Goal: Transaction & Acquisition: Download file/media

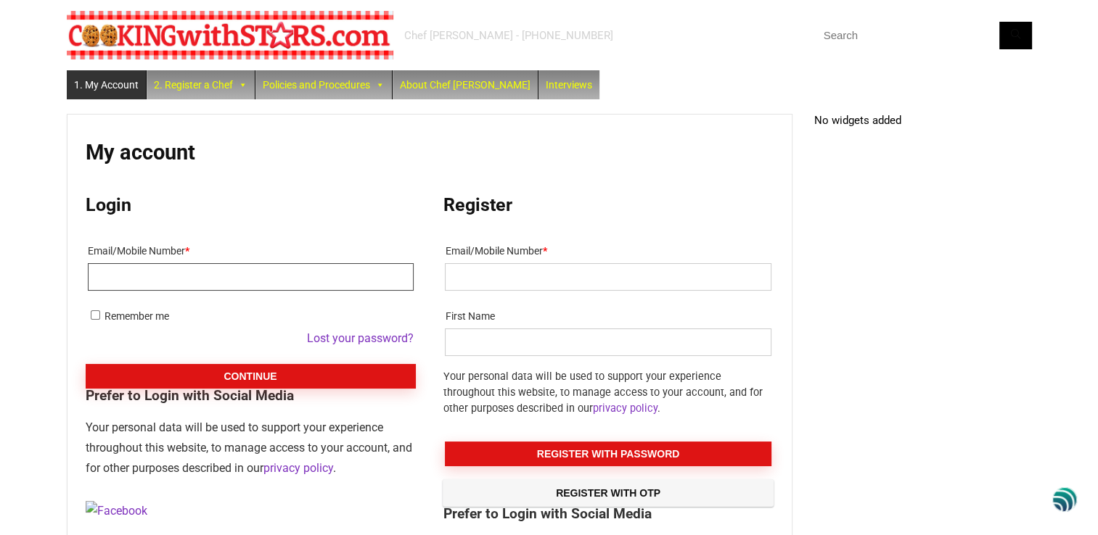
click at [191, 283] on input "Email/Mobile Number *" at bounding box center [251, 277] width 326 height 28
type input "susanpollack@outlook.com"
click at [96, 313] on input "Remember me" at bounding box center [95, 315] width 9 height 9
checkbox input "true"
click at [502, 279] on input "Email/Mobile Number *" at bounding box center [608, 277] width 326 height 28
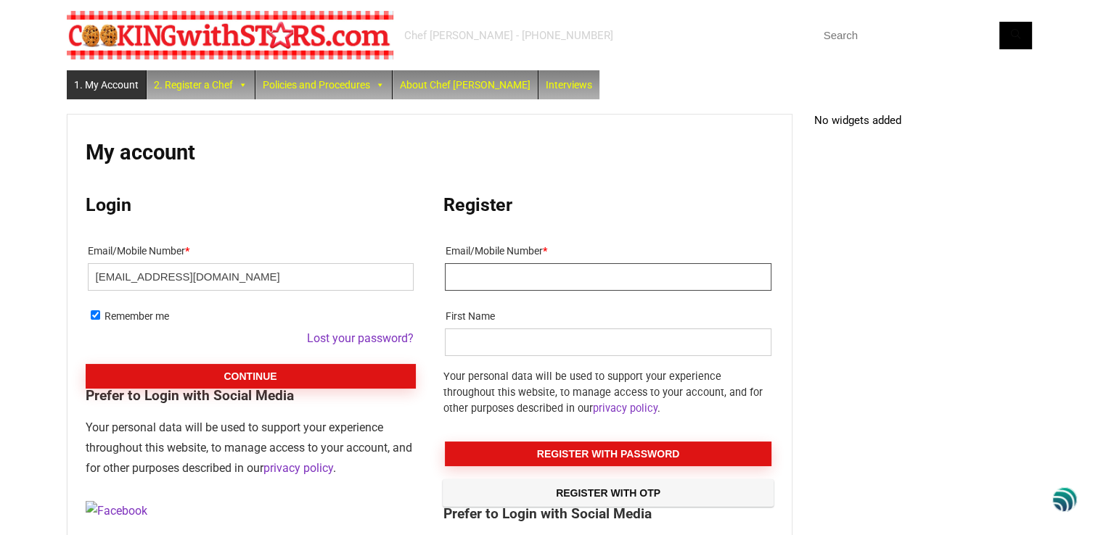
click at [502, 279] on input "Email/Mobile Number *" at bounding box center [608, 277] width 326 height 28
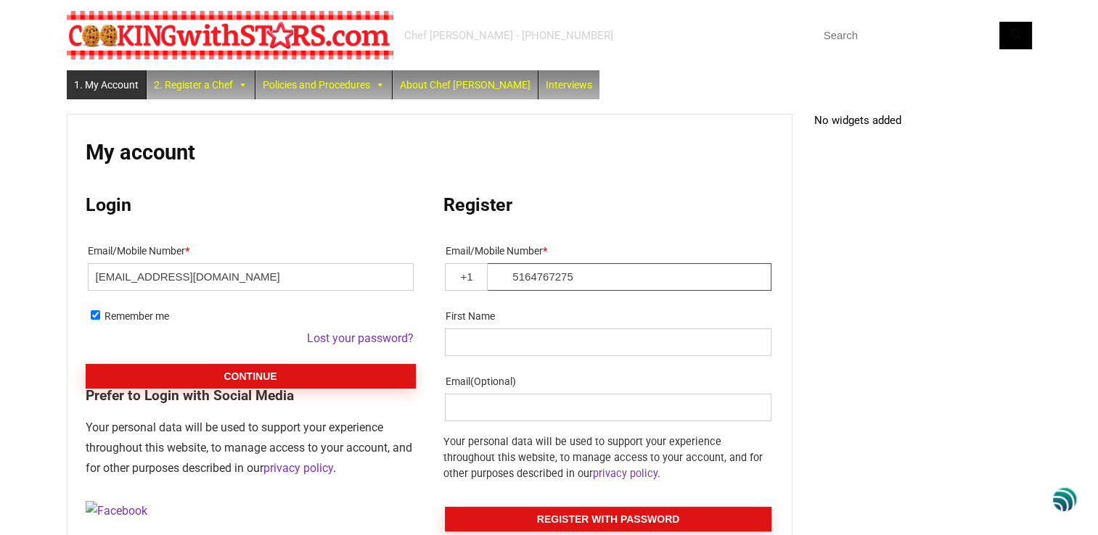
type input "5164767275"
click at [491, 331] on input "First Name" at bounding box center [608, 343] width 326 height 28
type input "susan"
click at [480, 404] on input "Email (Optional)" at bounding box center [608, 408] width 326 height 28
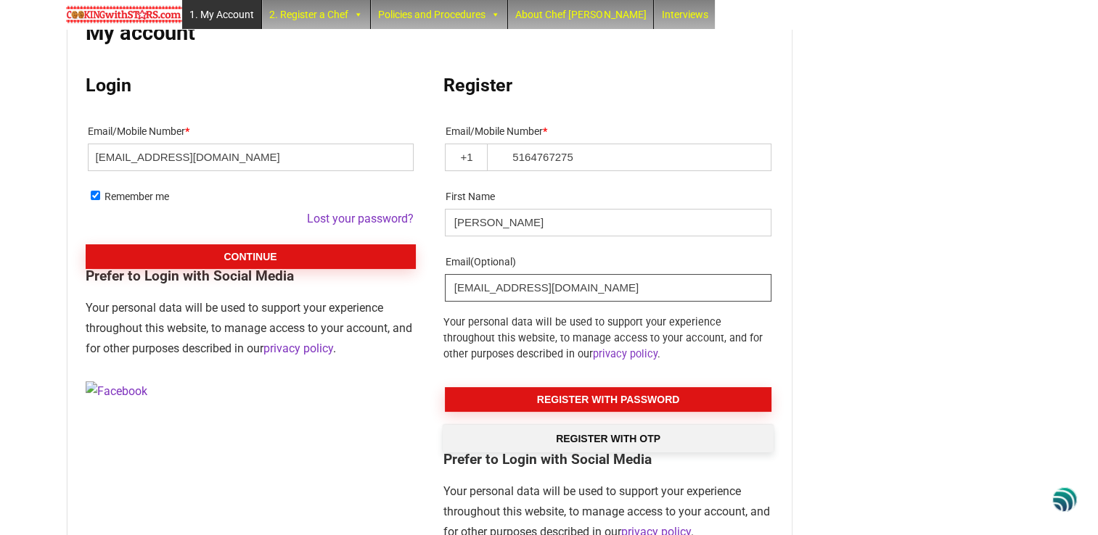
scroll to position [145, 0]
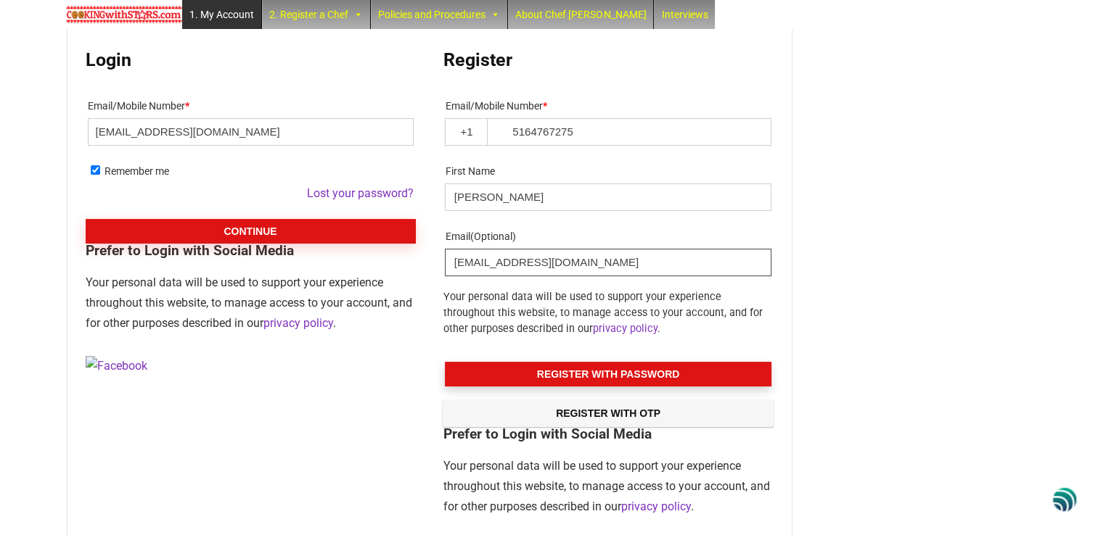
type input "susanpollack@outlook.com"
click at [598, 370] on button "Register With Password" at bounding box center [608, 374] width 326 height 25
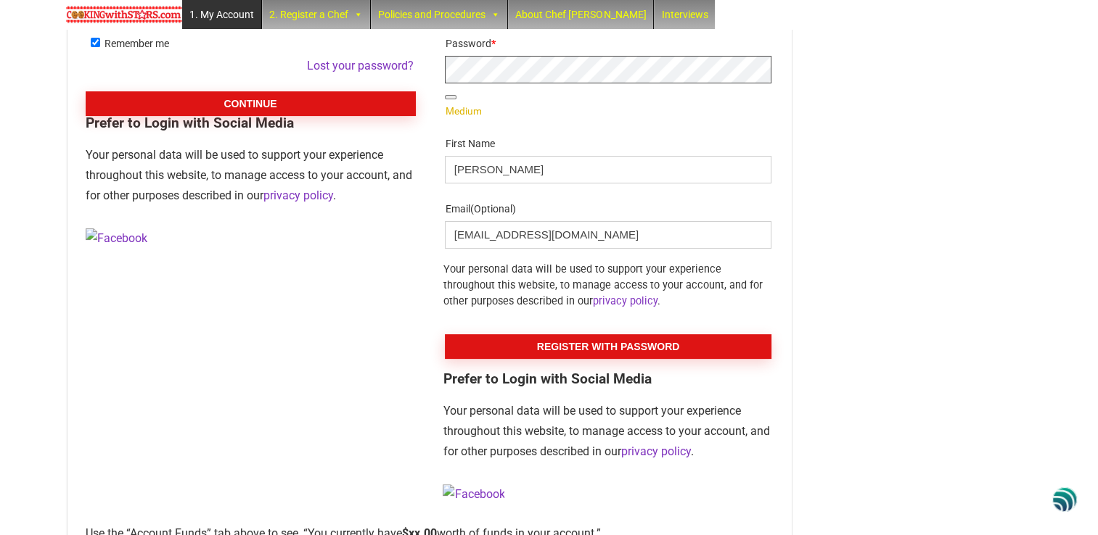
scroll to position [290, 0]
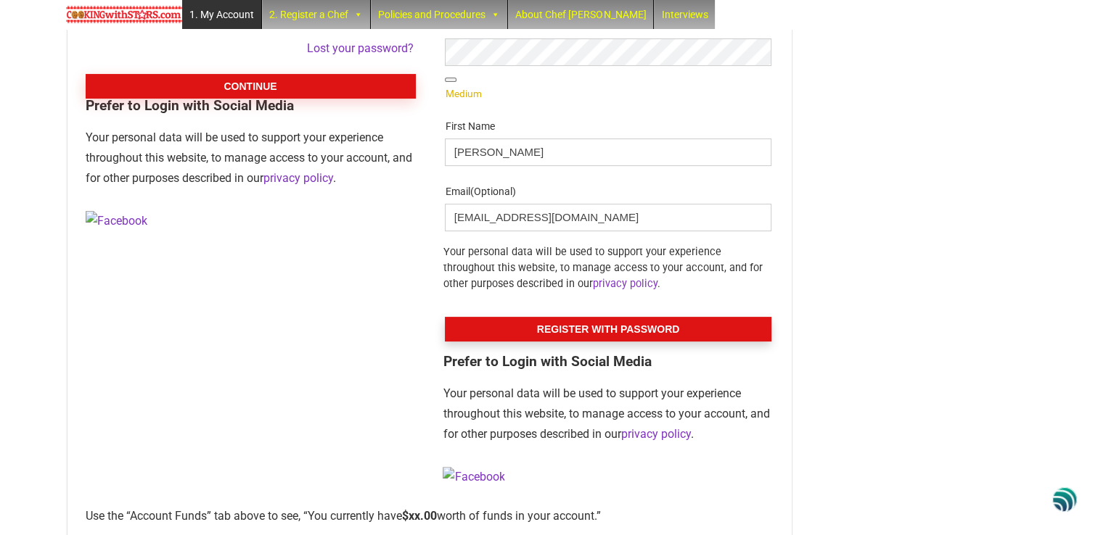
click at [618, 328] on button "Register With Password" at bounding box center [608, 329] width 326 height 25
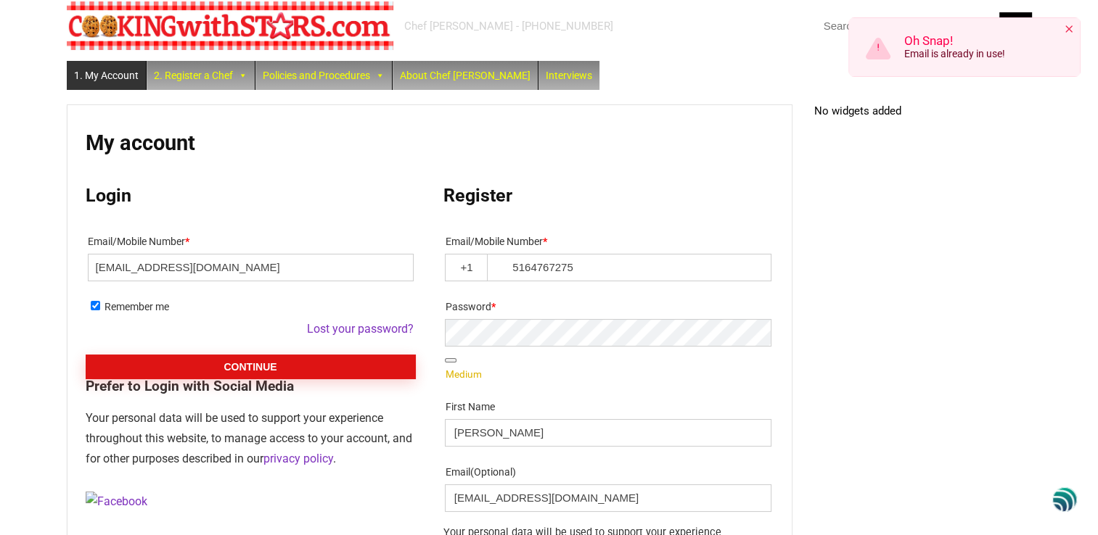
scroll to position [0, 0]
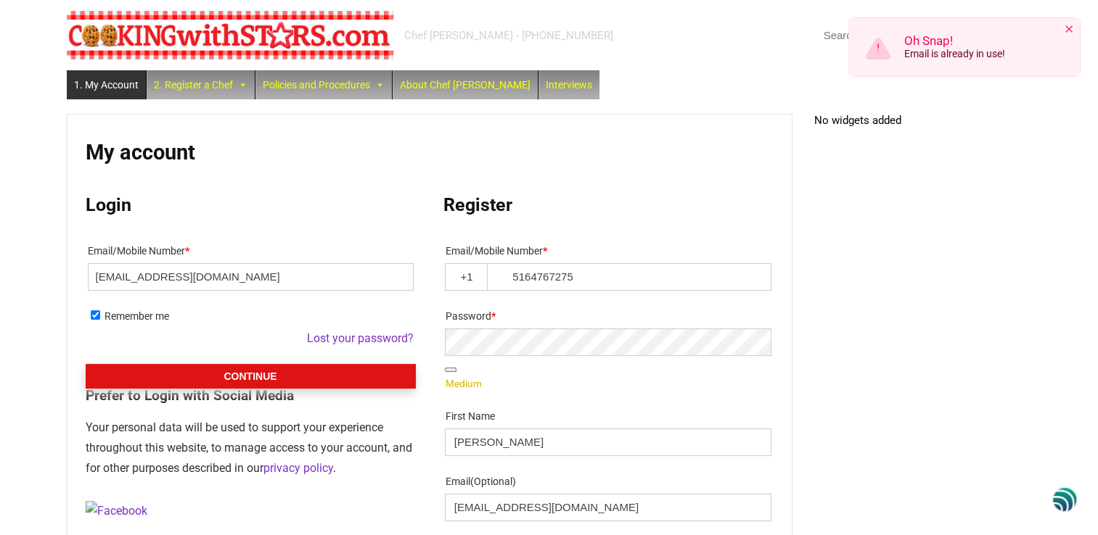
click at [233, 373] on button "Continue" at bounding box center [251, 376] width 330 height 25
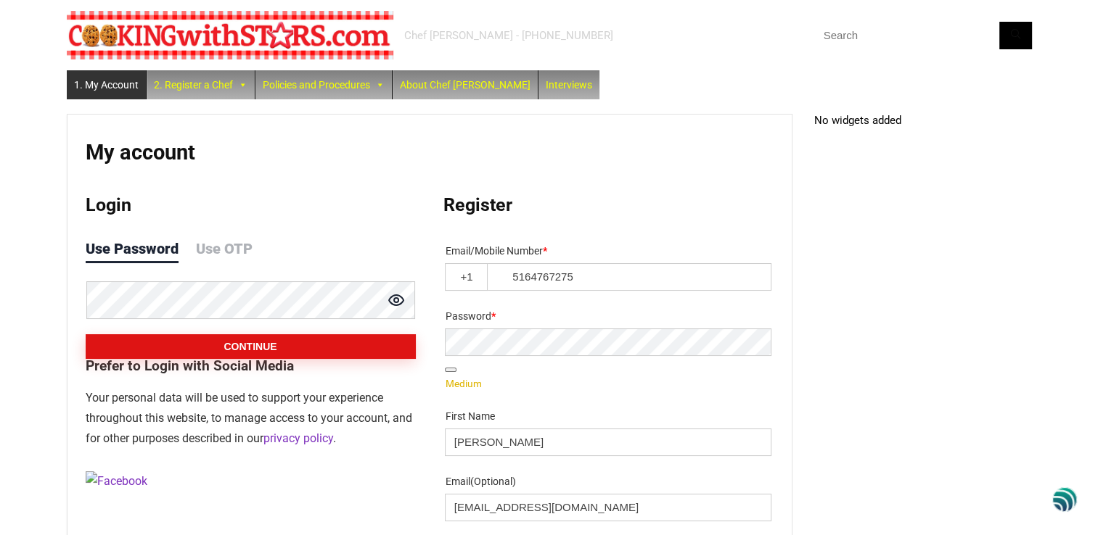
click at [395, 298] on circle at bounding box center [396, 300] width 4 height 4
click at [271, 340] on button "Continue" at bounding box center [251, 346] width 330 height 25
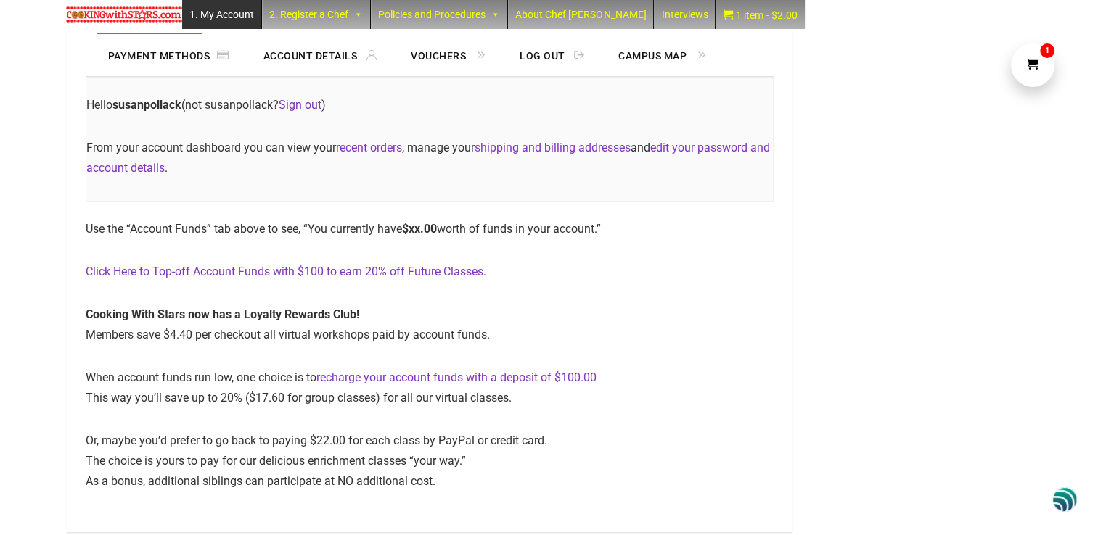
scroll to position [210, 0]
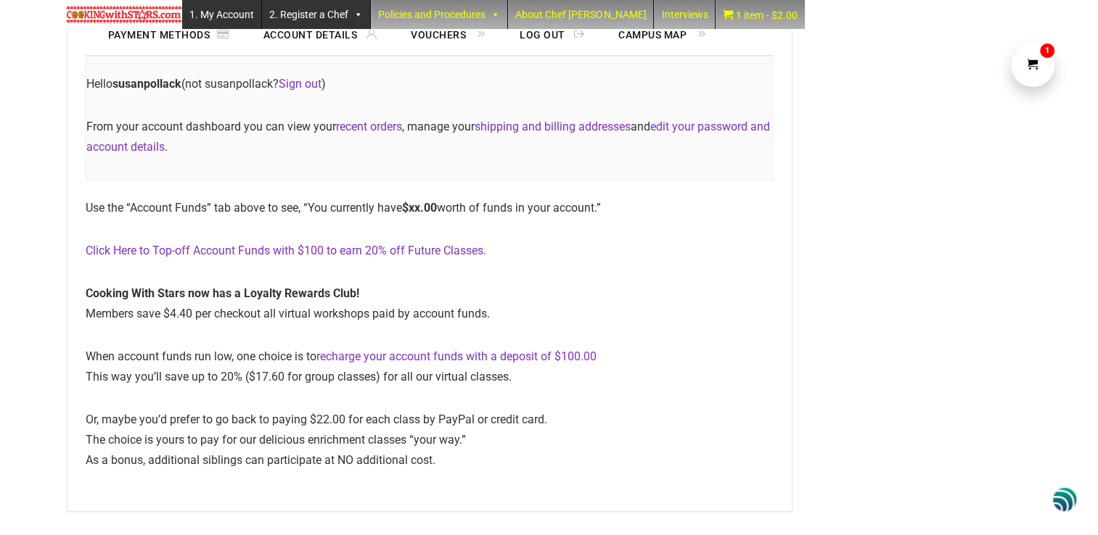
click at [324, 16] on link "2. Register a Chef" at bounding box center [316, 14] width 108 height 29
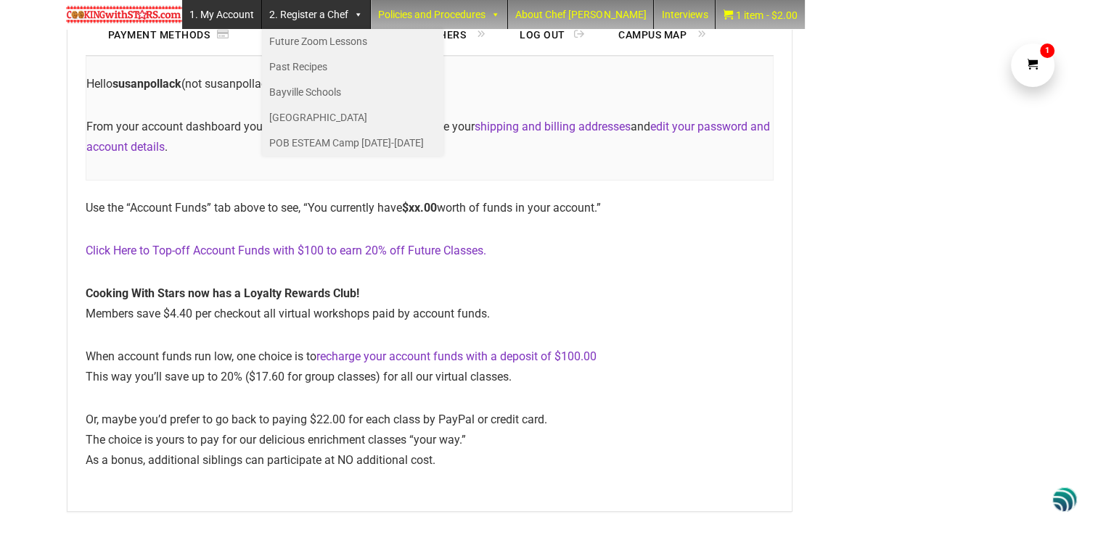
click at [672, 173] on div "Hello susanpollack (not susanpollack? Sign out ) From your account dashboard yo…" at bounding box center [430, 118] width 688 height 125
click at [226, 13] on link "1. My Account" at bounding box center [221, 14] width 79 height 29
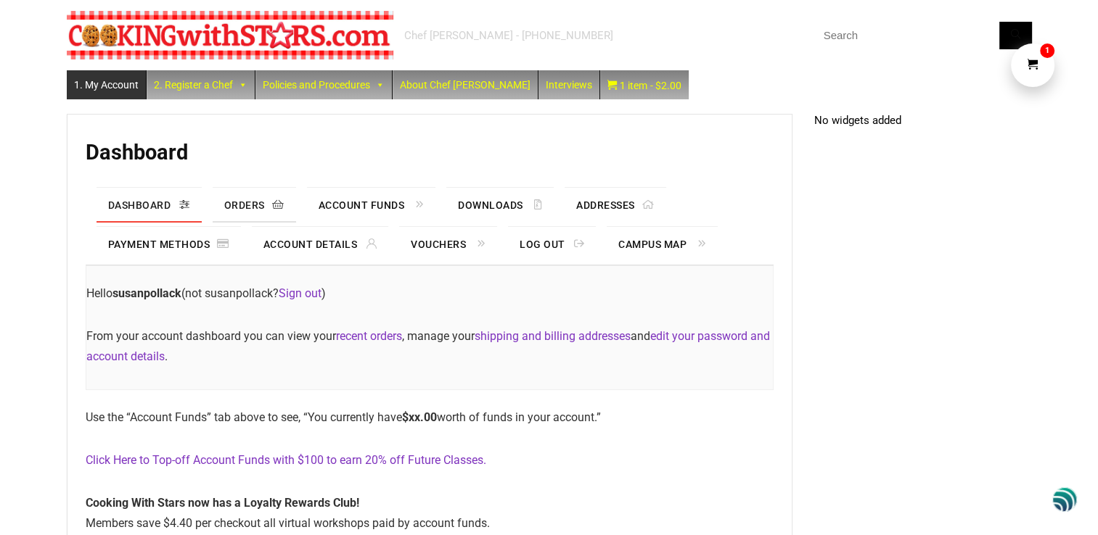
click at [247, 202] on link "Orders" at bounding box center [254, 205] width 83 height 35
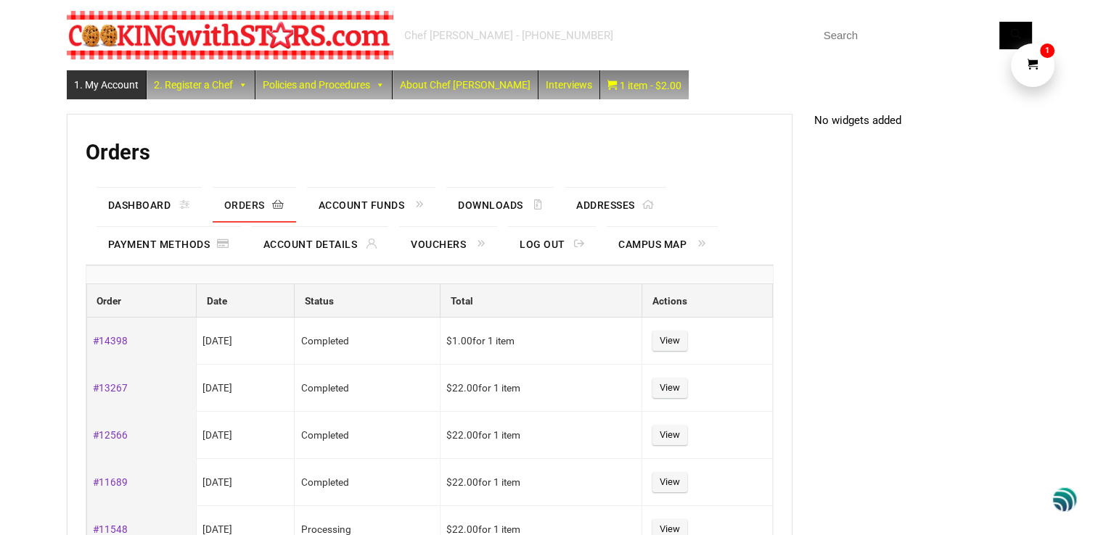
click at [102, 83] on link "1. My Account" at bounding box center [106, 84] width 79 height 29
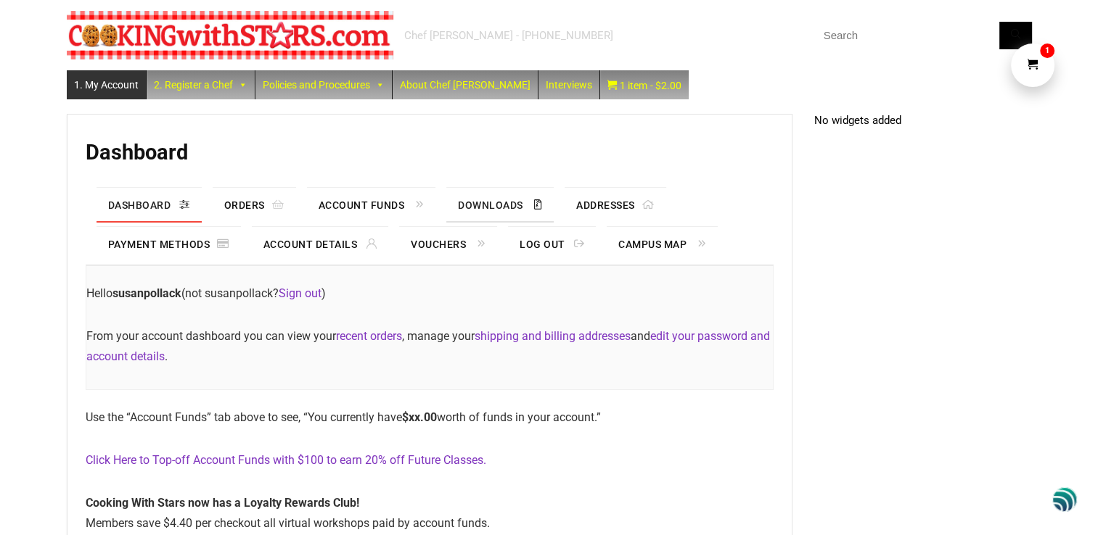
click at [504, 205] on link "Downloads" at bounding box center [499, 205] width 107 height 35
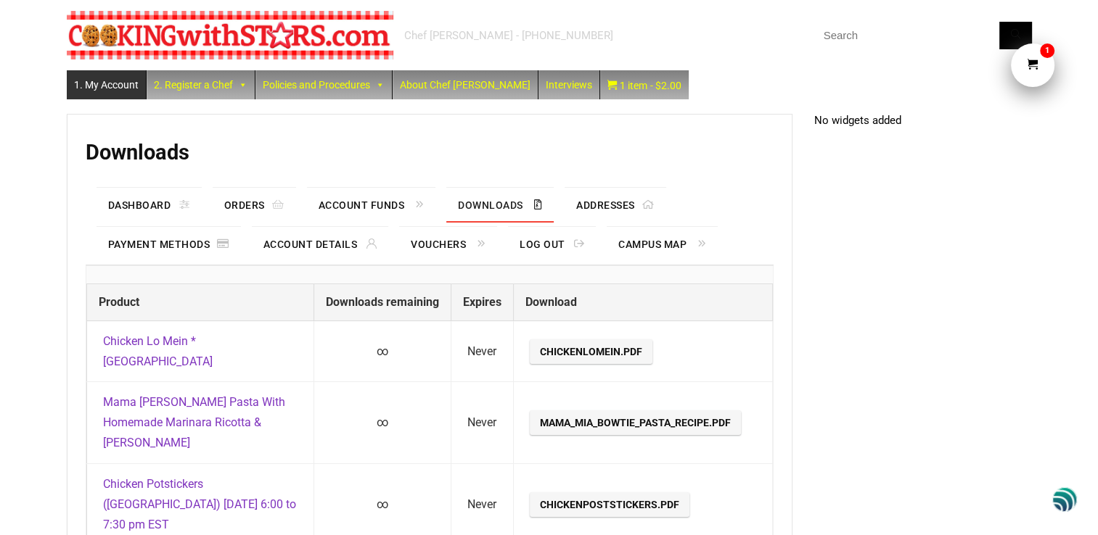
click at [1034, 63] on icon "Cart" at bounding box center [1032, 65] width 11 height 13
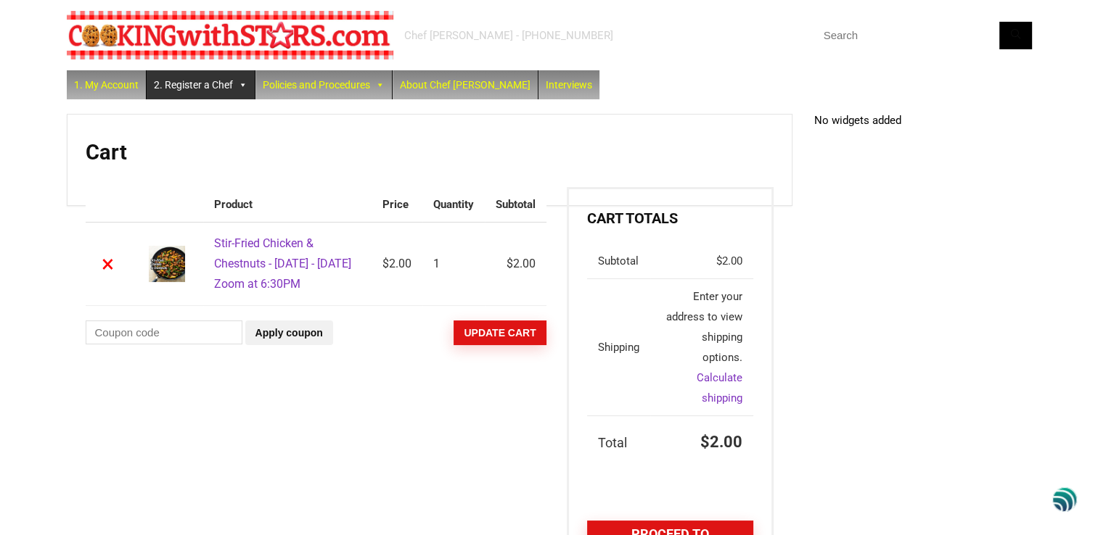
click at [195, 89] on link "2. Register a Chef" at bounding box center [201, 84] width 108 height 29
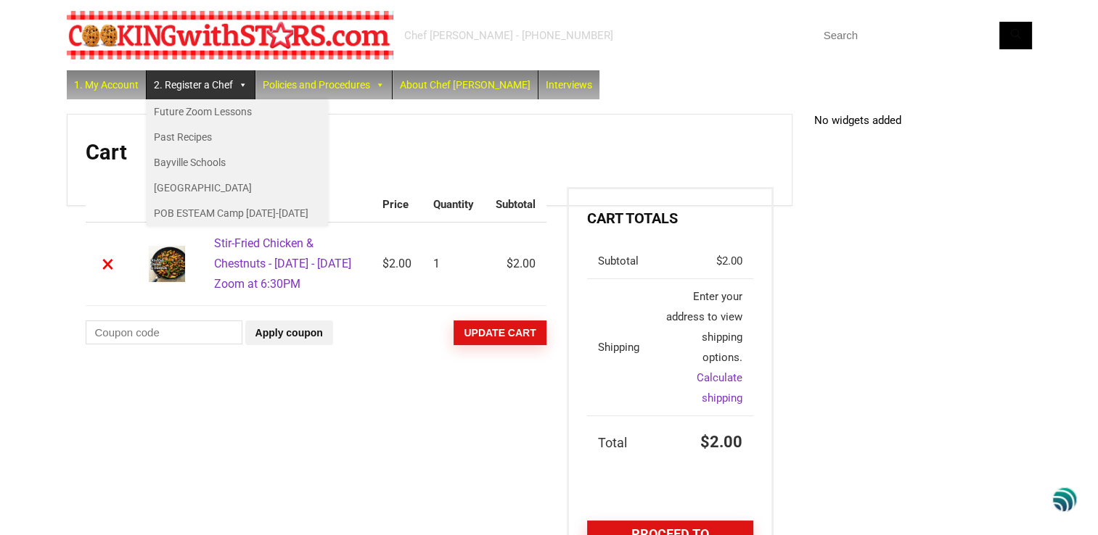
click at [596, 51] on div "Chef [PERSON_NAME] - [PHONE_NUMBER]" at bounding box center [549, 35] width 965 height 70
click at [35, 146] on div "Chef Paula - (516) 338-0552 1. My Account 2. Register a Chef Future Zoom Lesson…" at bounding box center [549, 316] width 1098 height 633
click at [92, 88] on link "1. My Account" at bounding box center [106, 84] width 79 height 29
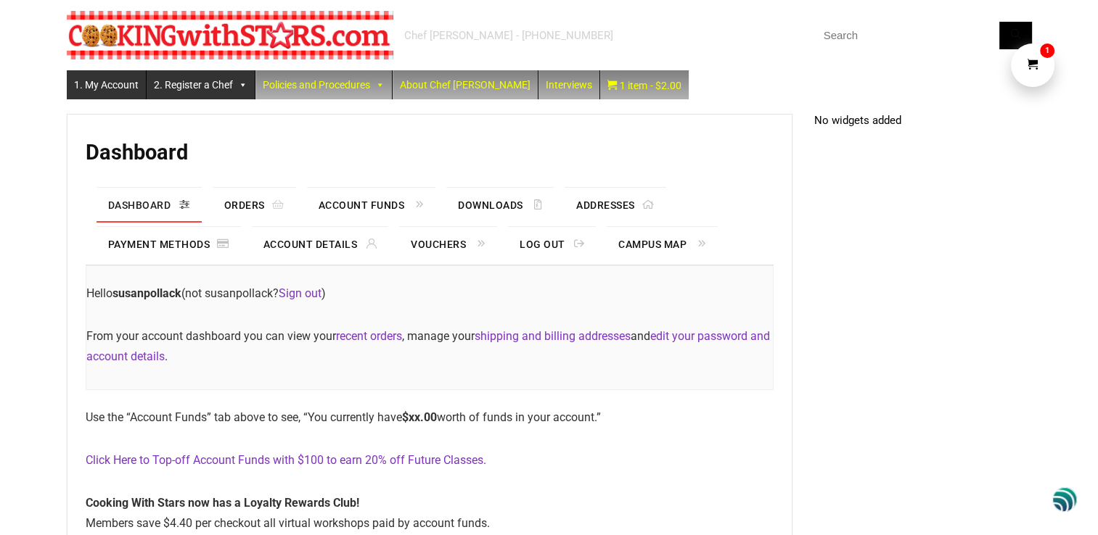
click at [205, 87] on link "2. Register a Chef" at bounding box center [201, 84] width 108 height 29
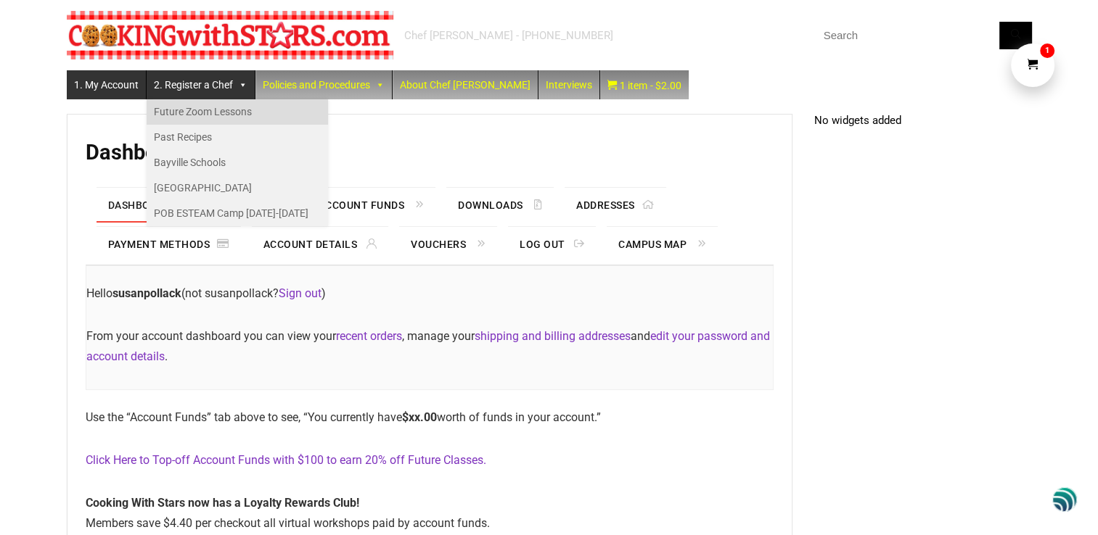
click at [203, 111] on link "Future Zoom Lessons" at bounding box center [237, 111] width 181 height 25
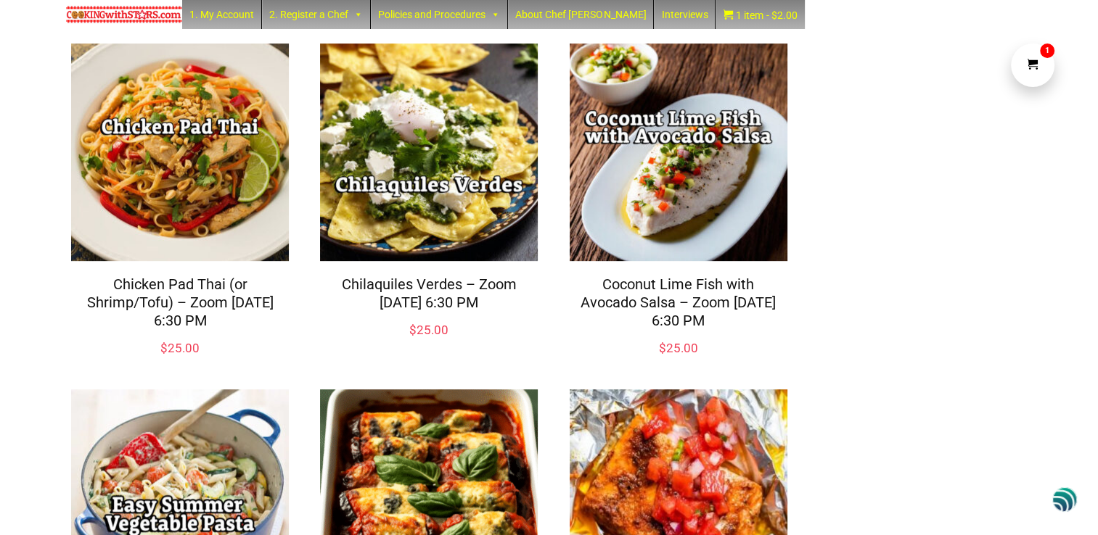
scroll to position [580, 0]
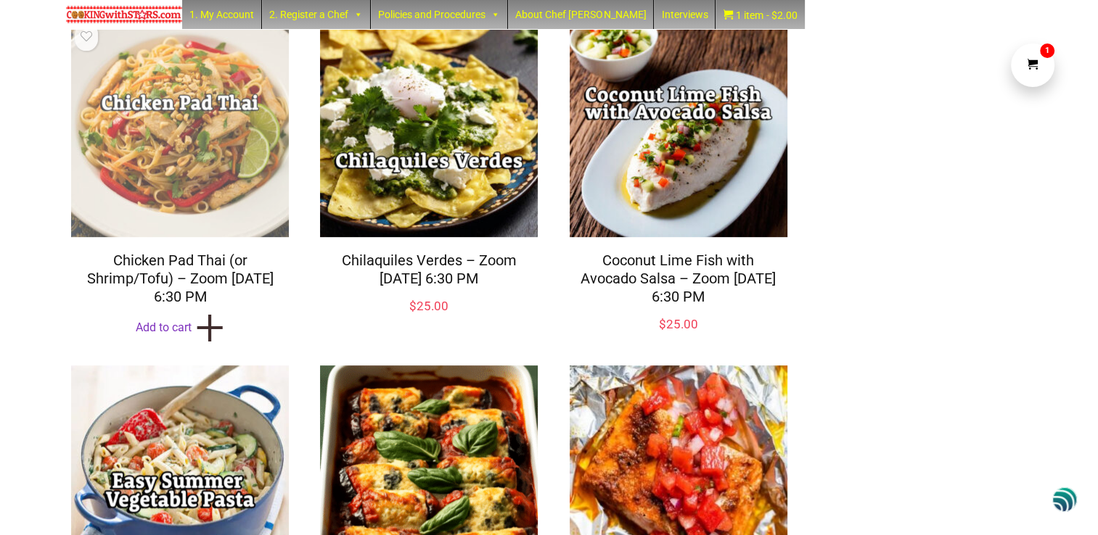
click at [180, 131] on img at bounding box center [179, 127] width 225 height 225
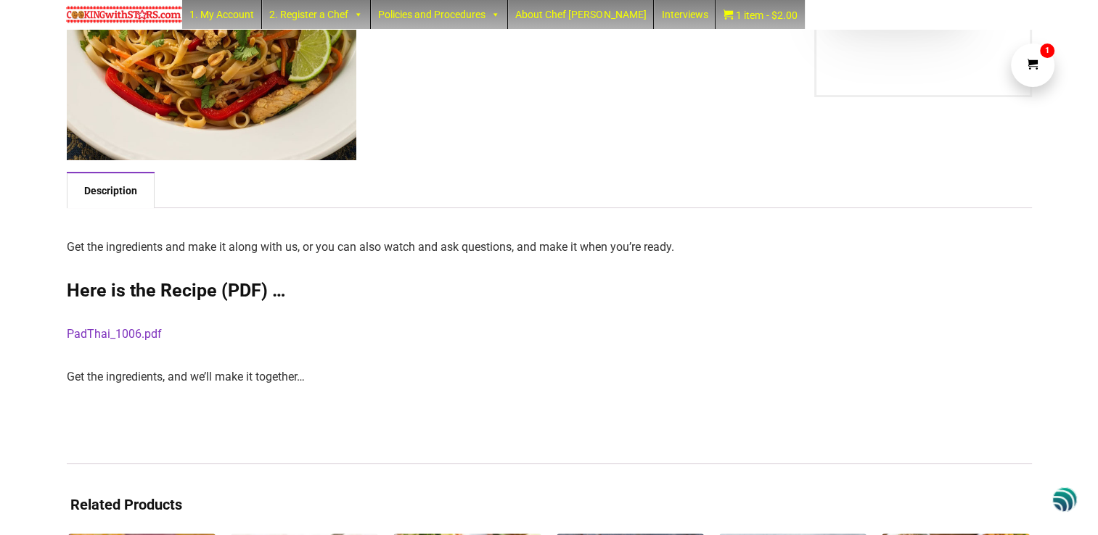
scroll to position [218, 0]
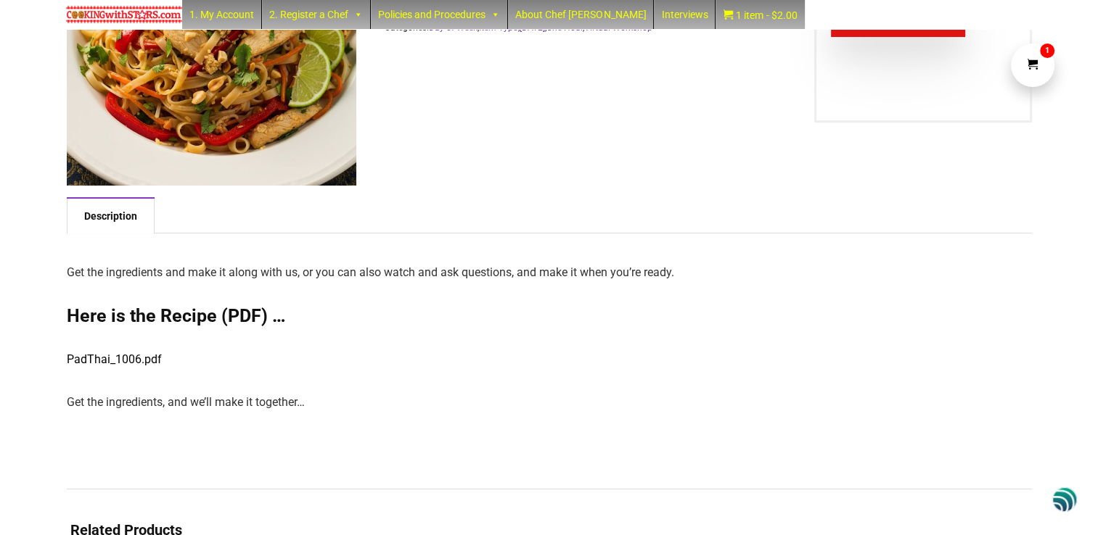
click at [137, 360] on link "PadThai_1006.pdf" at bounding box center [114, 360] width 95 height 14
